Goal: Transaction & Acquisition: Purchase product/service

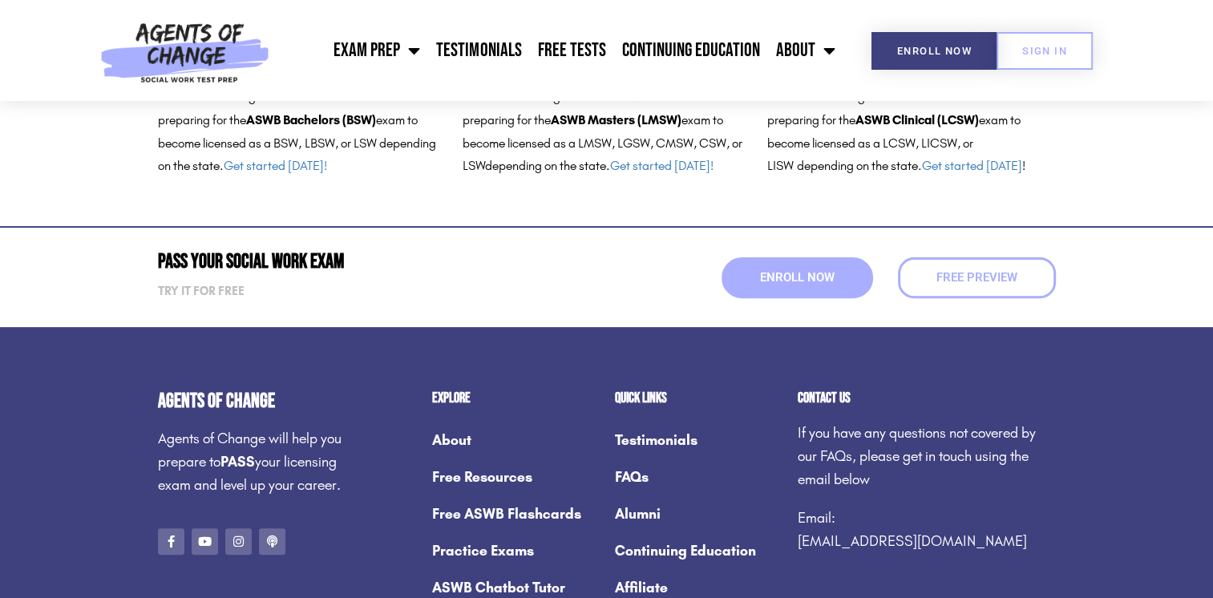
scroll to position [401, 0]
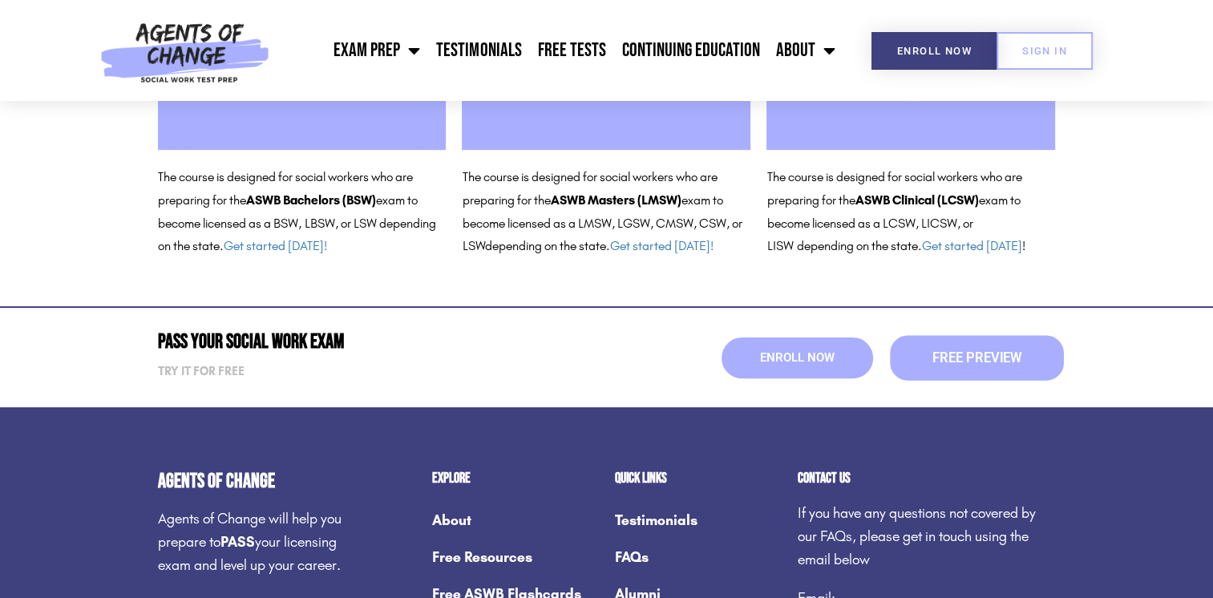
click at [944, 370] on link "Free Preview" at bounding box center [977, 357] width 174 height 45
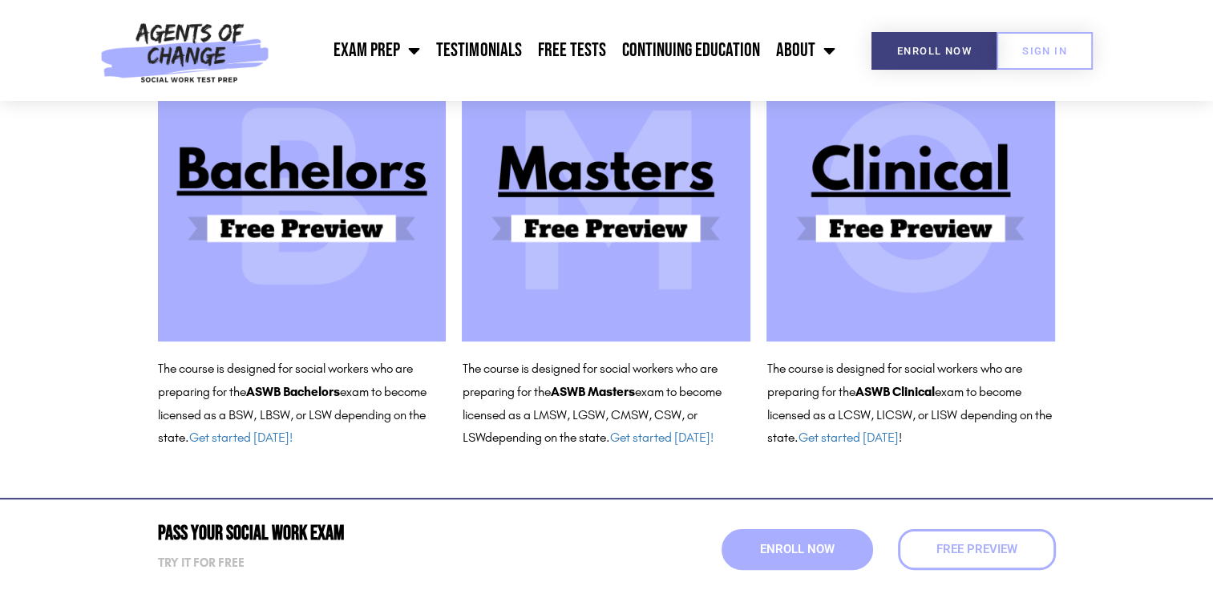
scroll to position [160, 0]
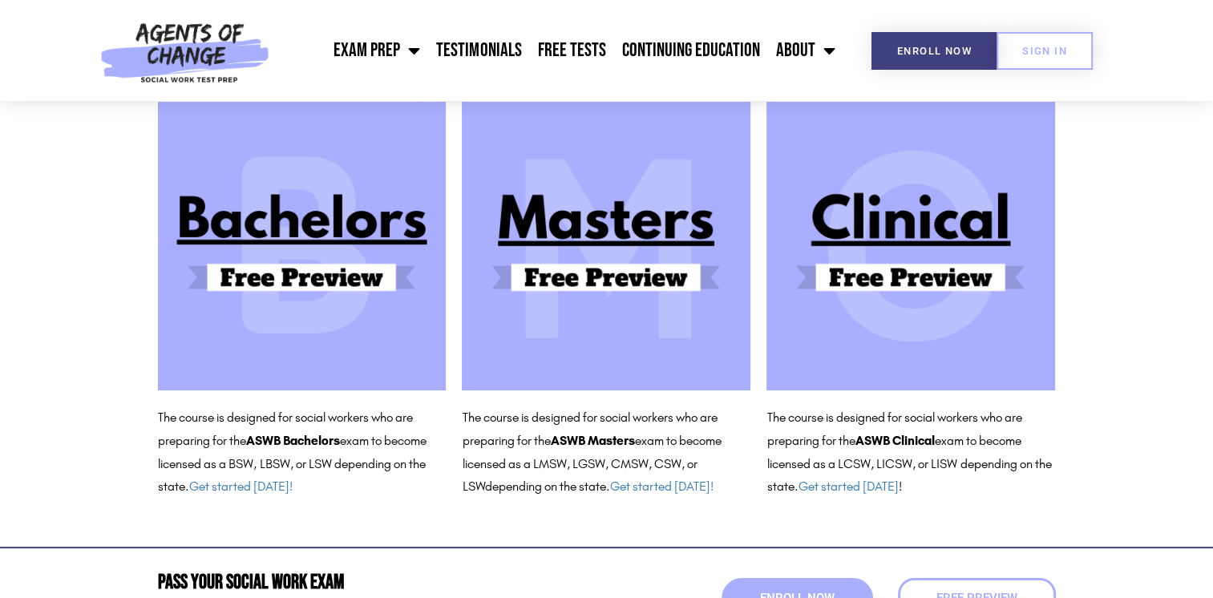
click at [906, 233] on img at bounding box center [911, 246] width 289 height 289
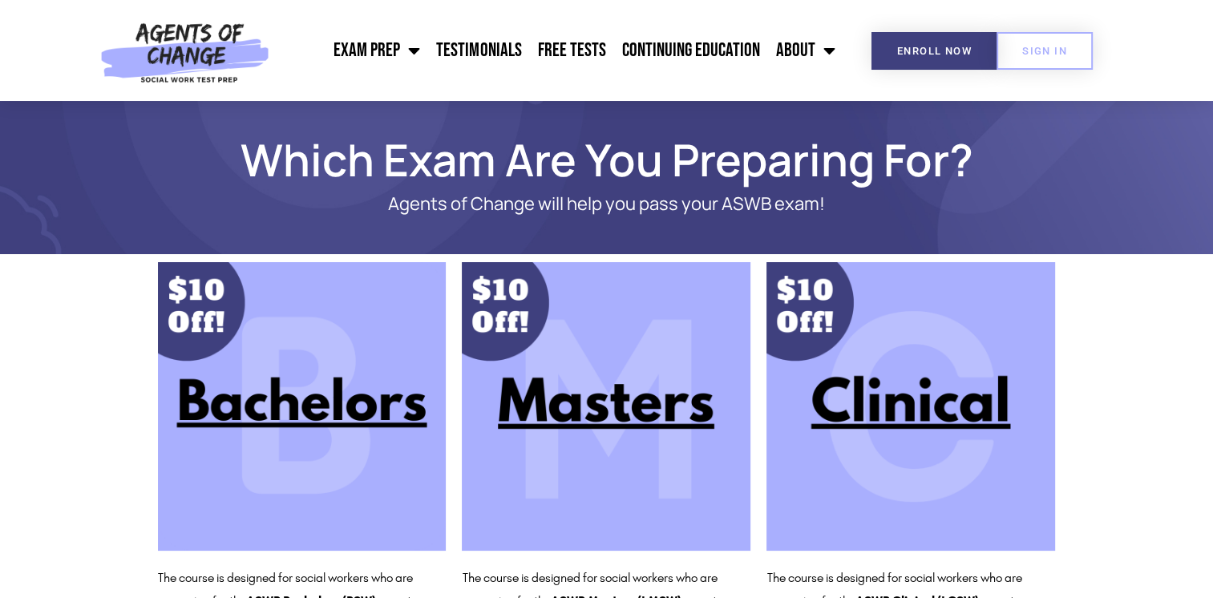
click at [905, 419] on img at bounding box center [911, 406] width 289 height 289
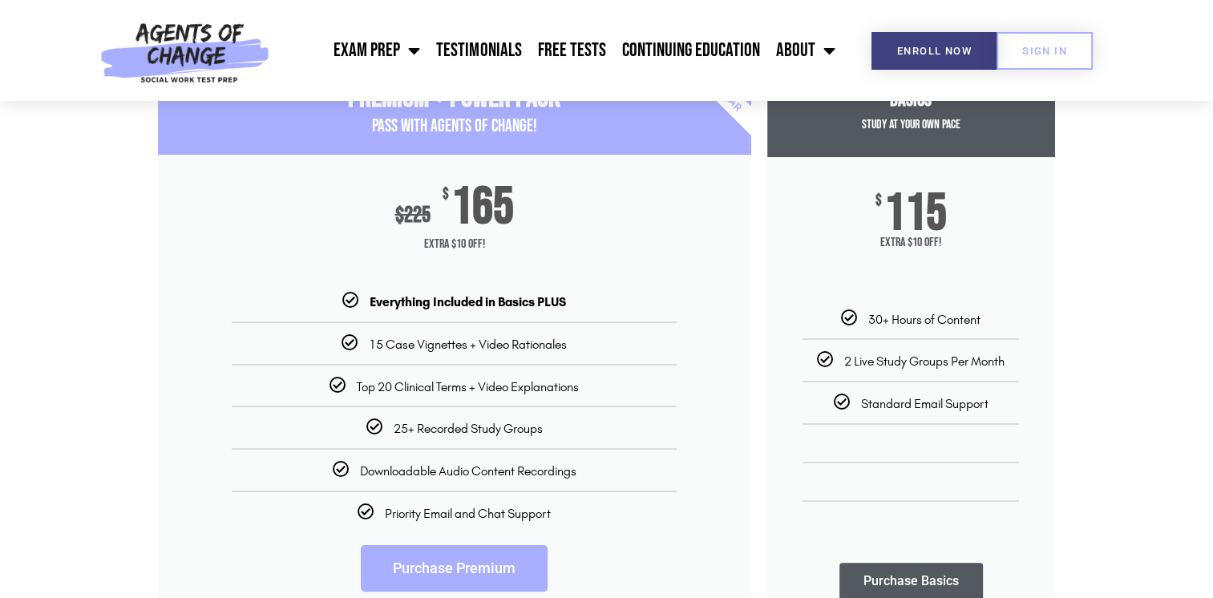
scroll to position [241, 0]
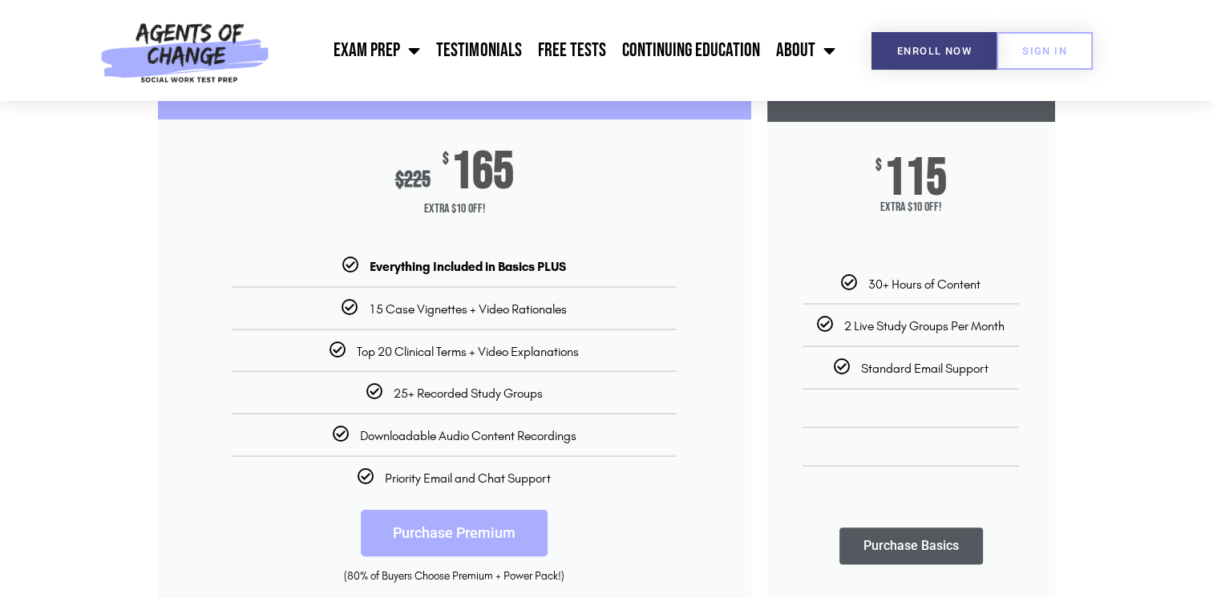
click at [523, 528] on link "Purchase Premium" at bounding box center [454, 533] width 187 height 47
